Goal: Navigation & Orientation: Find specific page/section

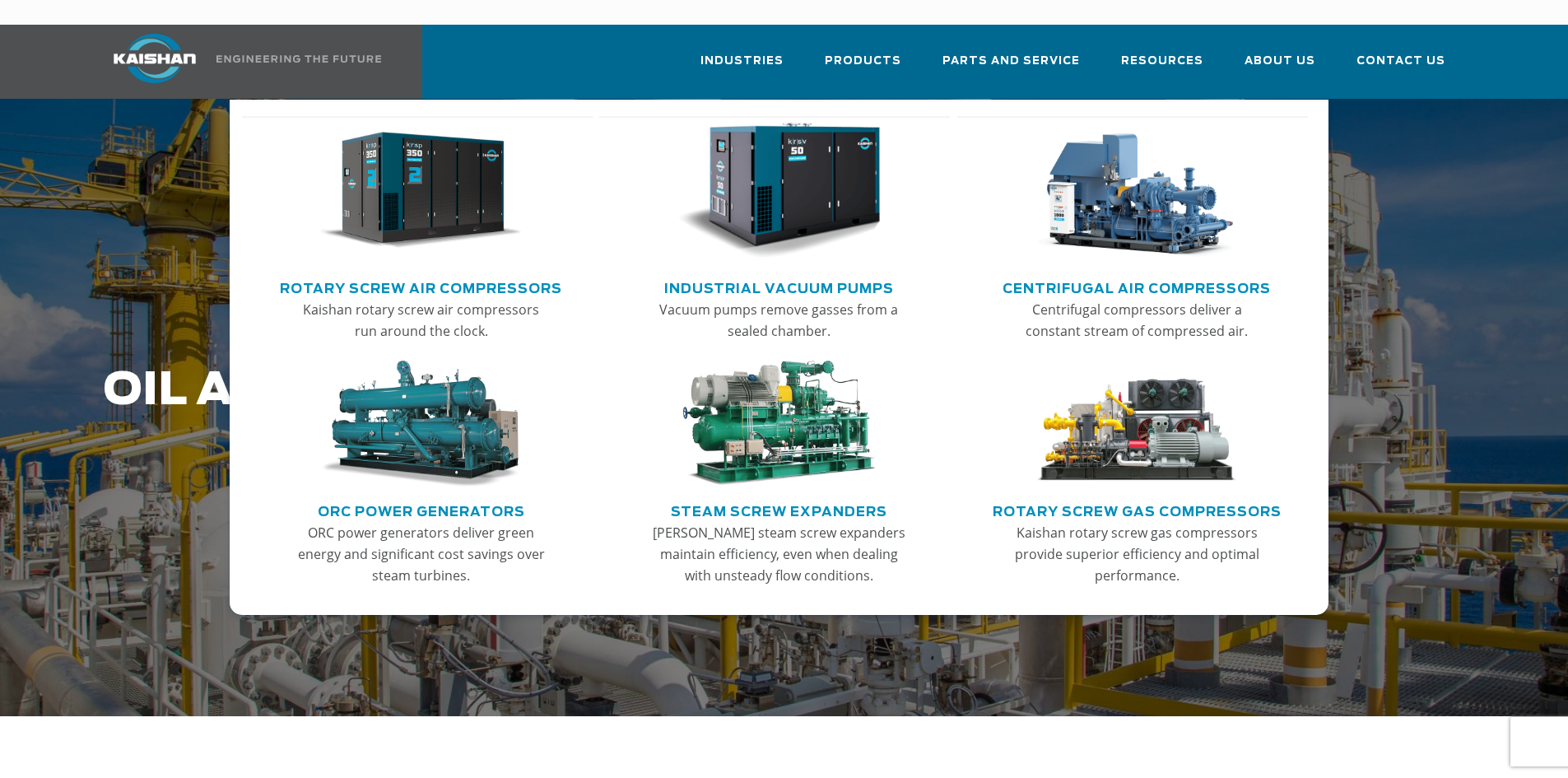
click at [1120, 421] on img "Main menu" at bounding box center [1135, 423] width 202 height 126
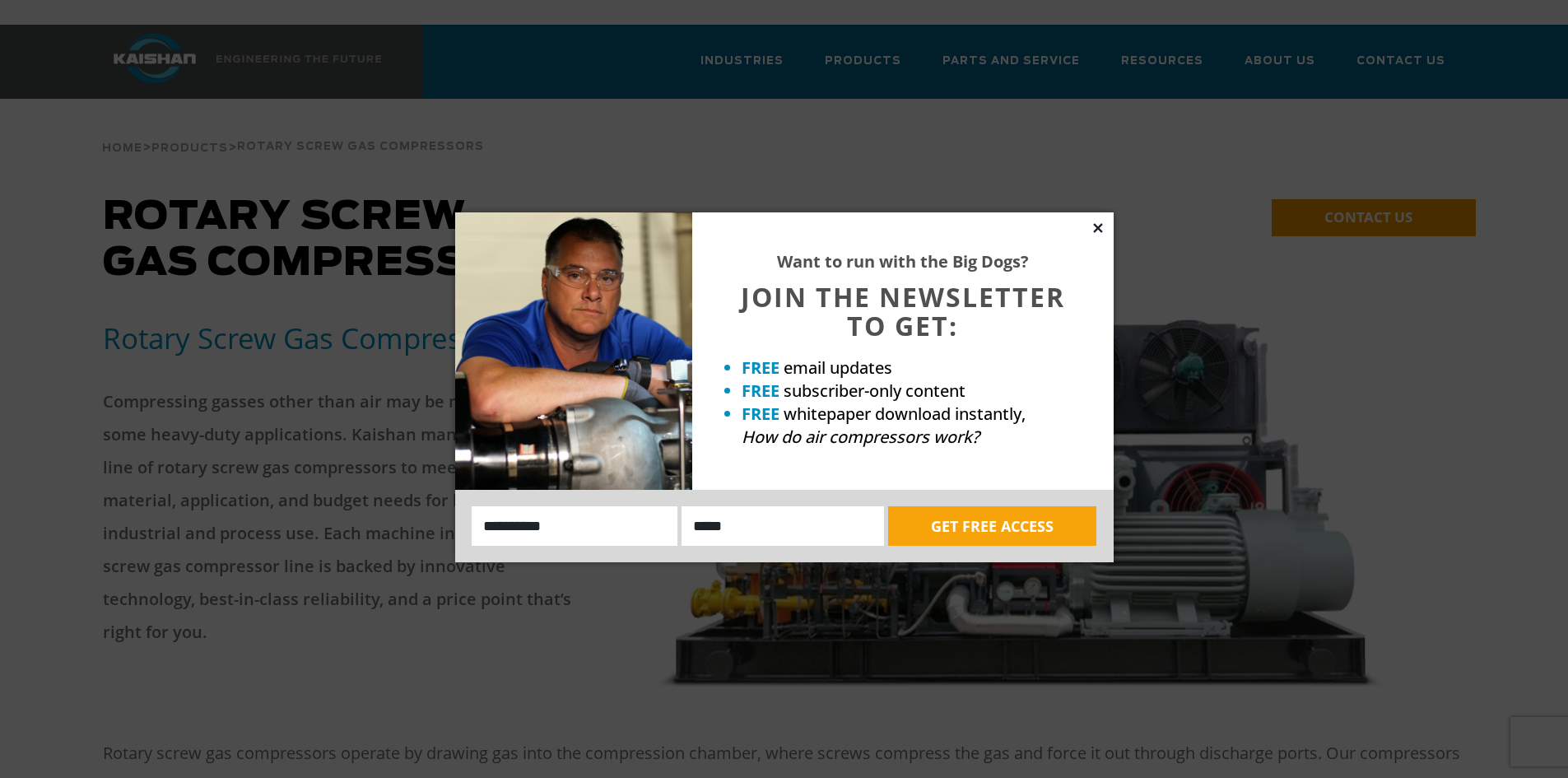
click at [1101, 231] on icon at bounding box center [1096, 227] width 9 height 9
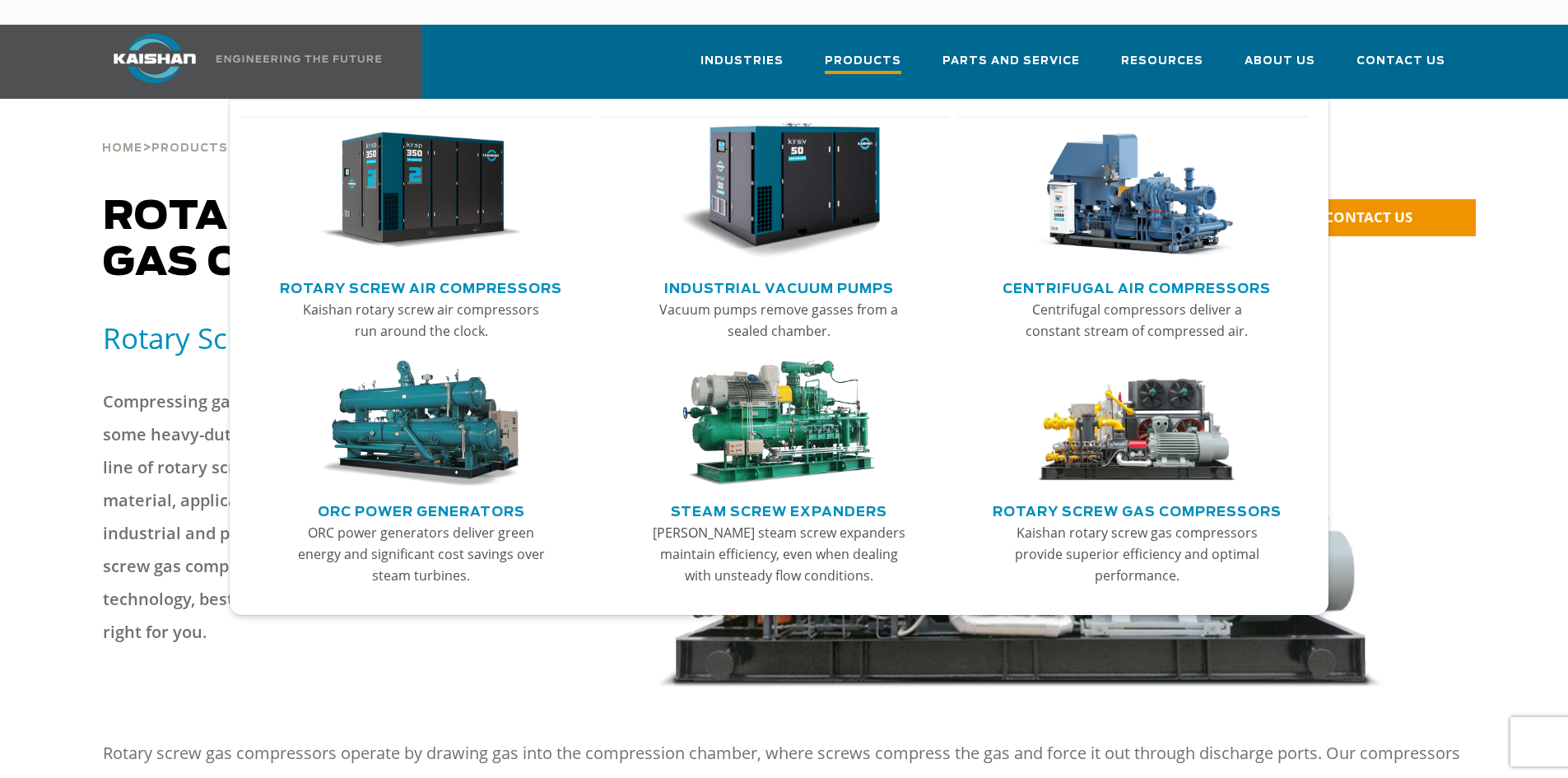
click at [873, 52] on span "Products" at bounding box center [863, 63] width 77 height 22
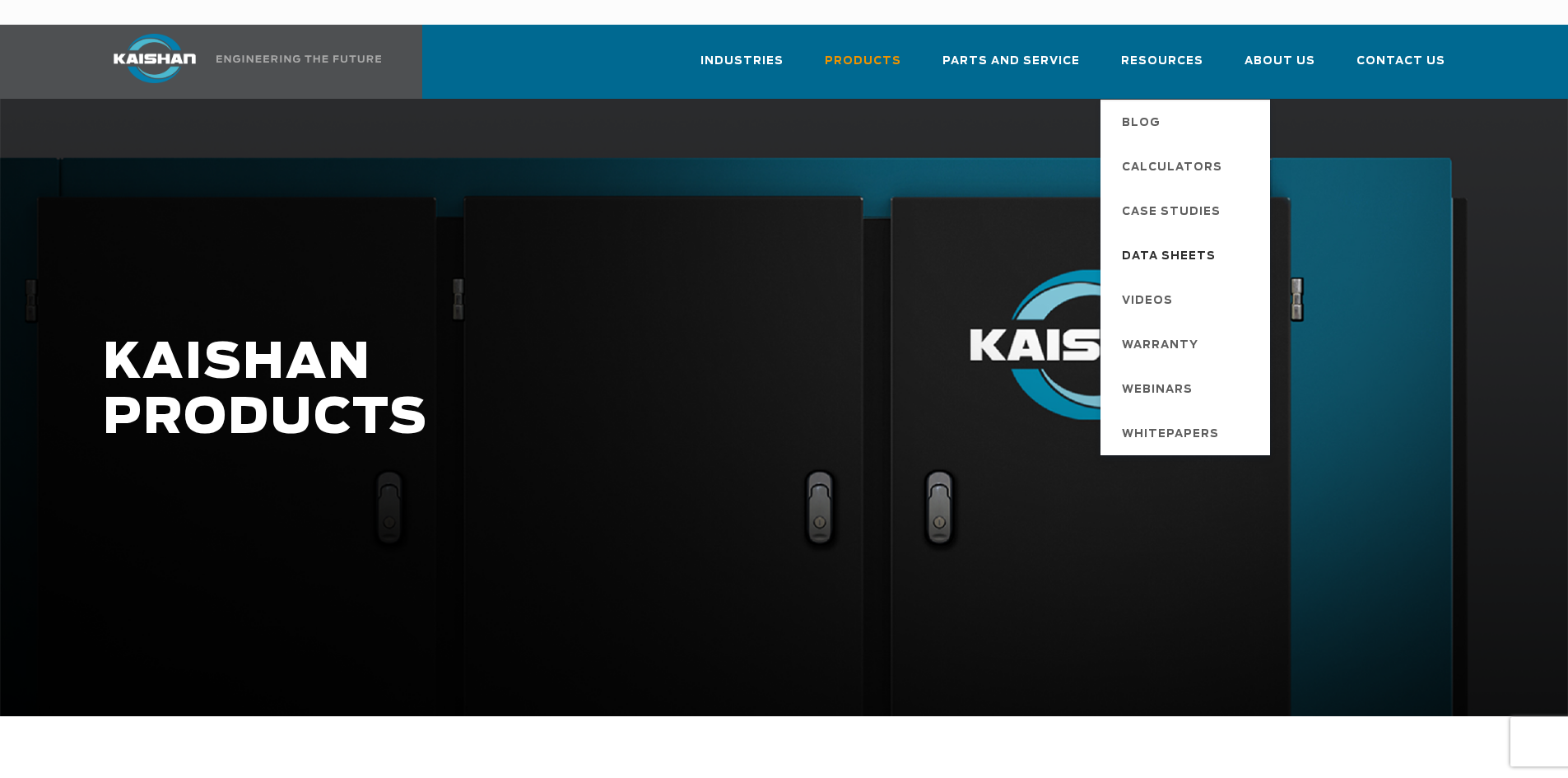
click at [1196, 243] on span "Data Sheets" at bounding box center [1168, 257] width 94 height 28
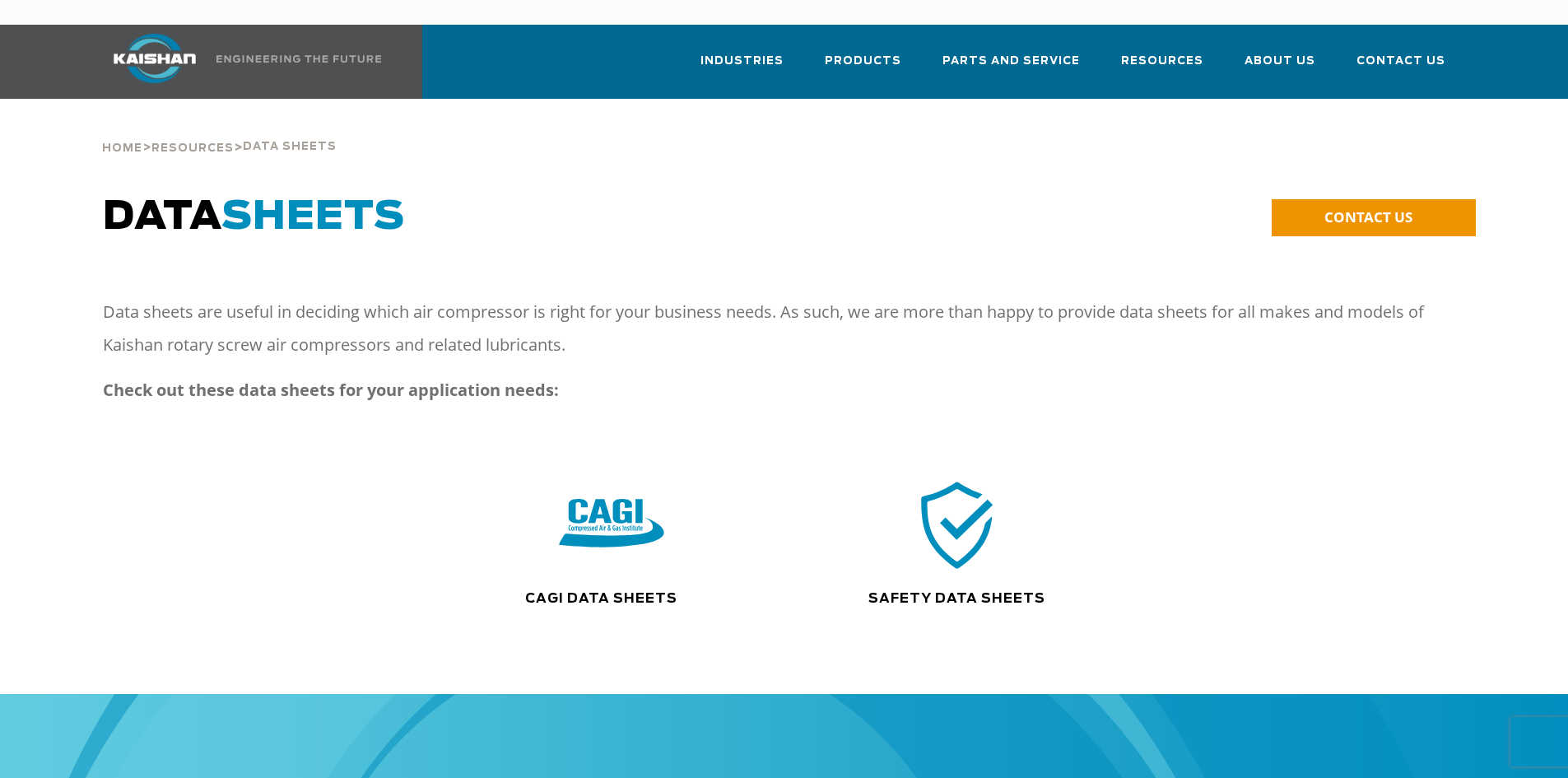
click at [586, 492] on img at bounding box center [612, 524] width 105 height 106
